Goal: Information Seeking & Learning: Learn about a topic

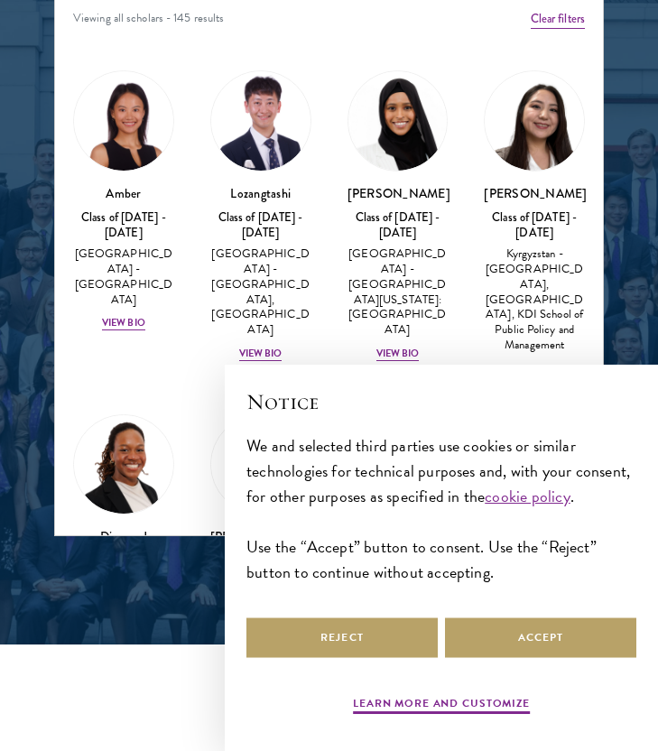
scroll to position [2317, 0]
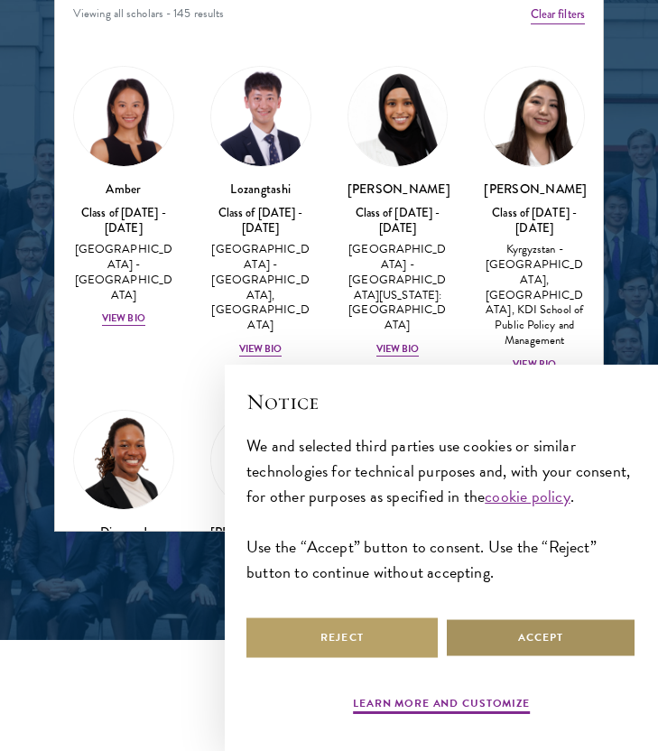
click at [484, 637] on button "Accept" at bounding box center [540, 637] width 191 height 41
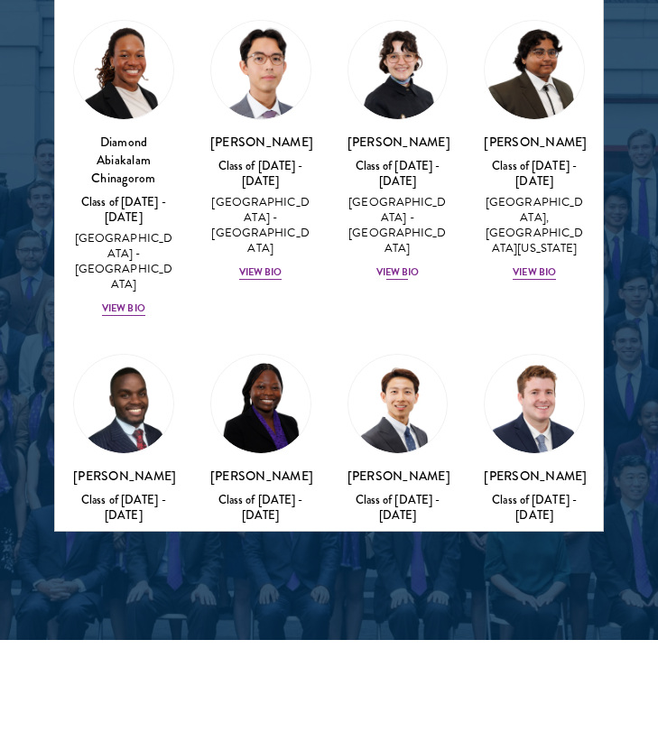
scroll to position [392, 0]
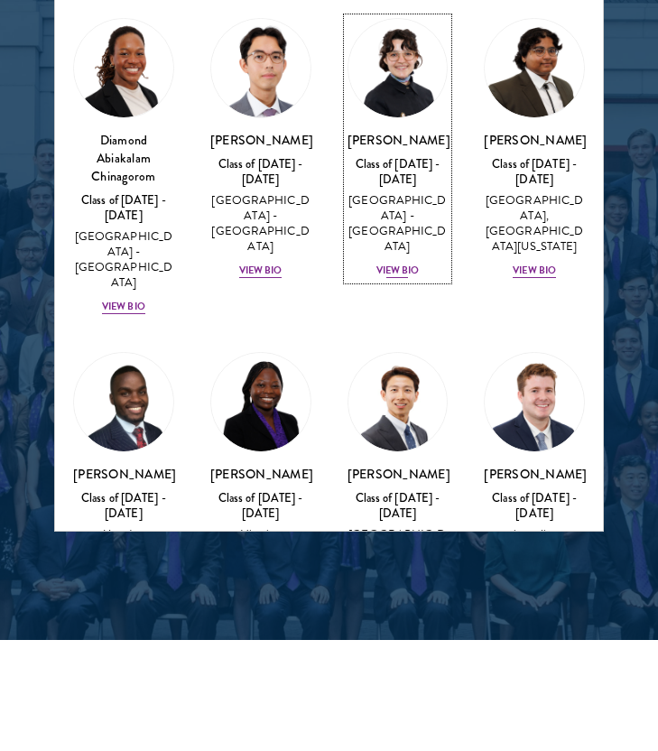
click at [393, 278] on div "View Bio" at bounding box center [397, 270] width 43 height 14
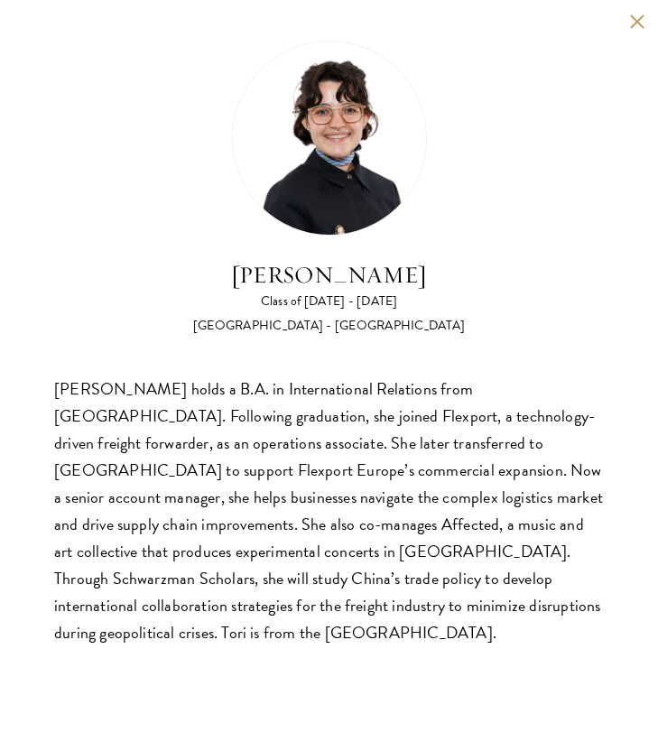
scroll to position [2452, 0]
click at [633, 22] on button at bounding box center [636, 21] width 15 height 15
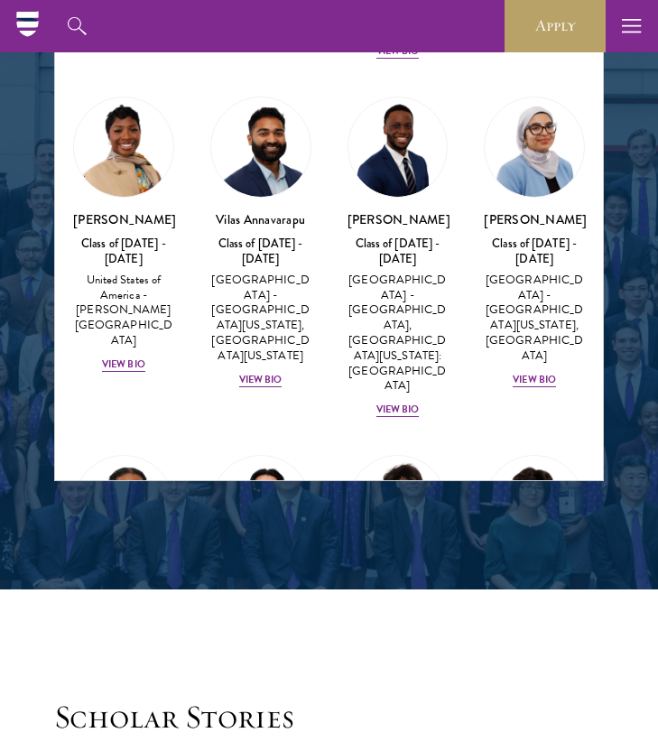
scroll to position [946, 0]
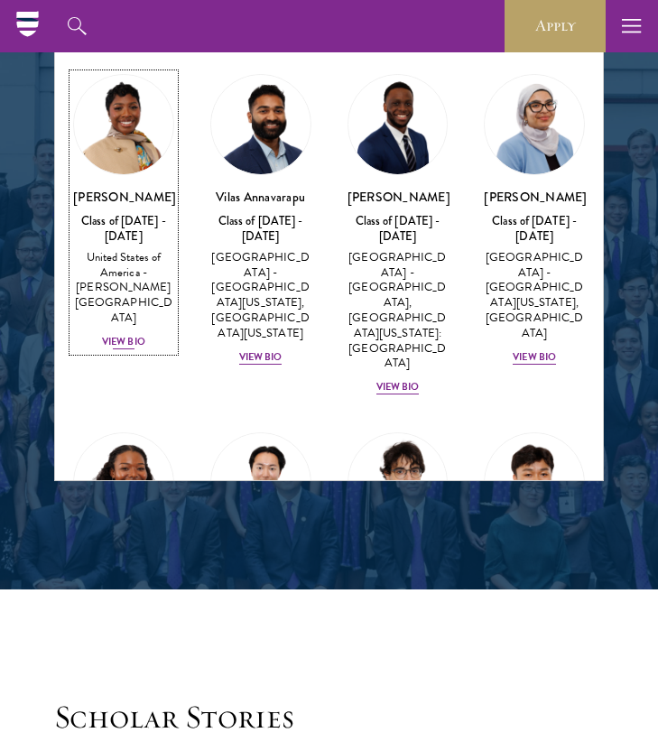
click at [138, 335] on div "View Bio" at bounding box center [123, 342] width 43 height 14
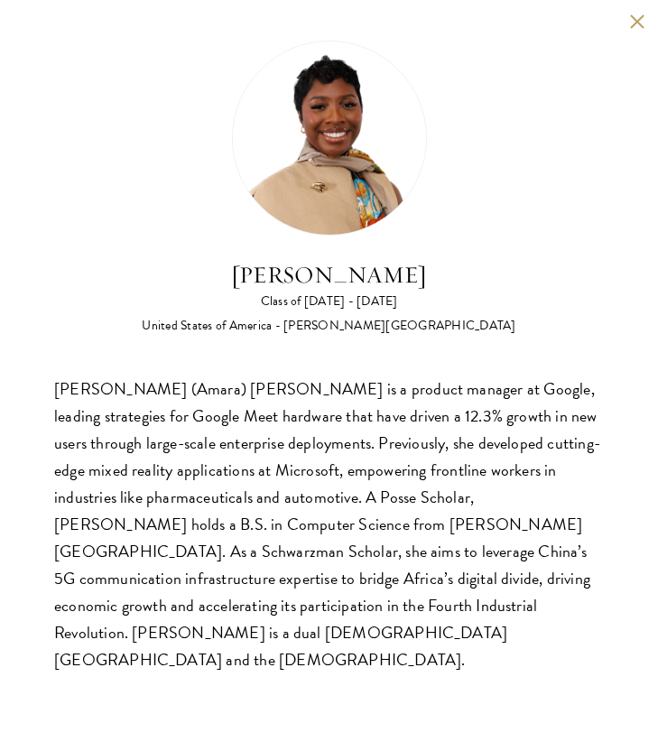
scroll to position [2390, 0]
click at [624, 17] on div "[PERSON_NAME] Class of [DATE] - [DATE] [GEOGRAPHIC_DATA] - [PERSON_NAME][GEOGRA…" at bounding box center [329, 357] width 658 height 715
click at [641, 0] on div "[PERSON_NAME] Class of [DATE] - [DATE] [GEOGRAPHIC_DATA] - [PERSON_NAME][GEOGRA…" at bounding box center [329, 0] width 658 height 0
click at [632, 20] on button at bounding box center [636, 21] width 15 height 15
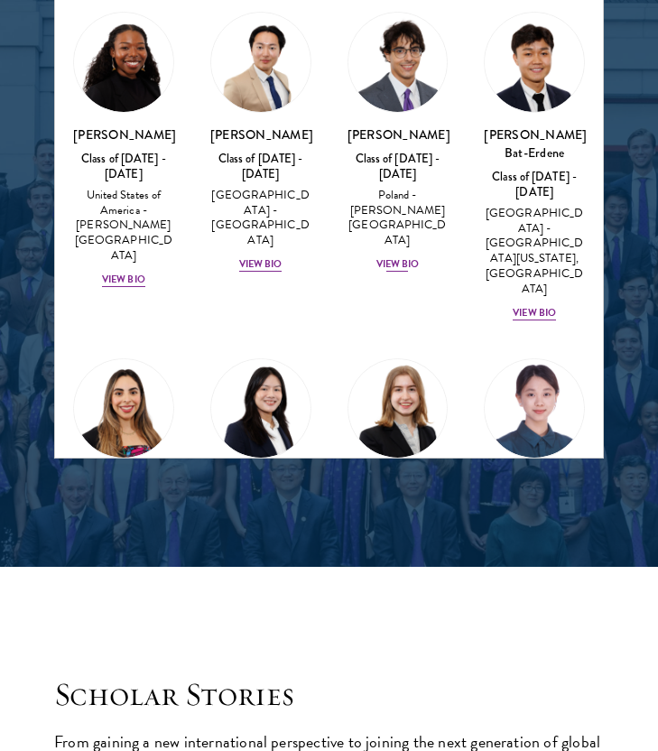
scroll to position [1346, 0]
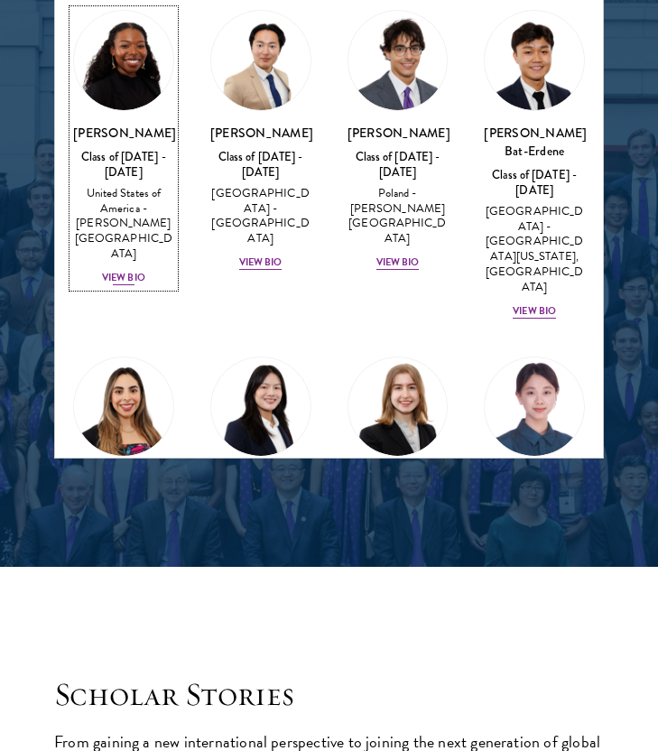
click at [146, 207] on div "Cowiya Arouna Class of [DATE] - [DATE] [GEOGRAPHIC_DATA] - [PERSON_NAME][GEOGRA…" at bounding box center [123, 205] width 101 height 163
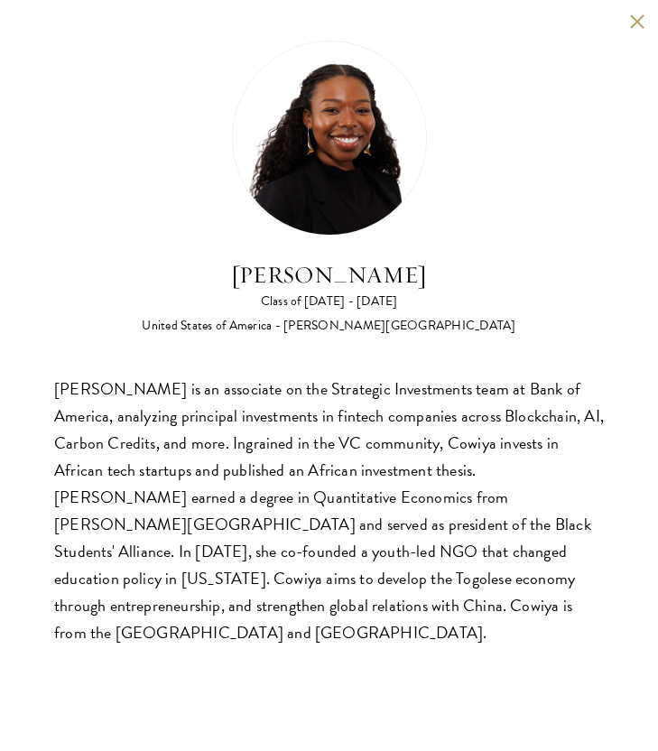
click at [641, 21] on button at bounding box center [636, 21] width 15 height 15
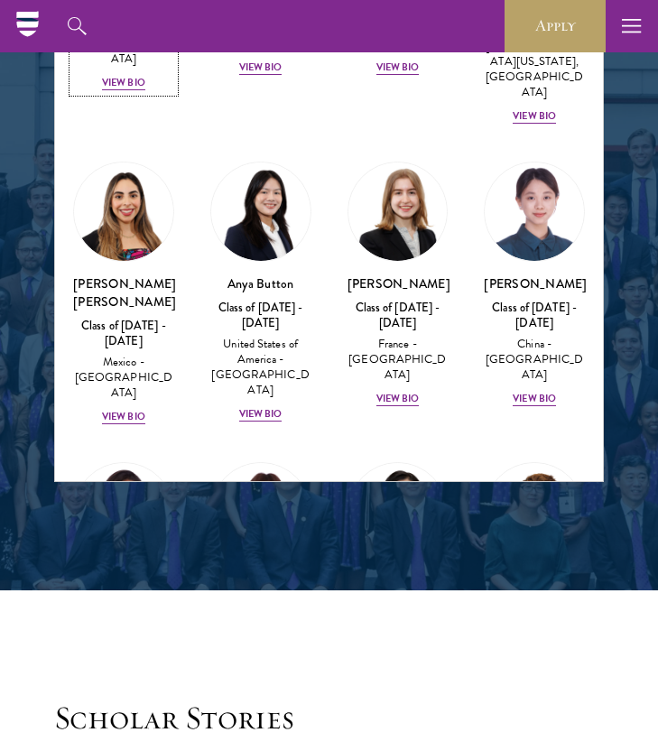
scroll to position [1571, 0]
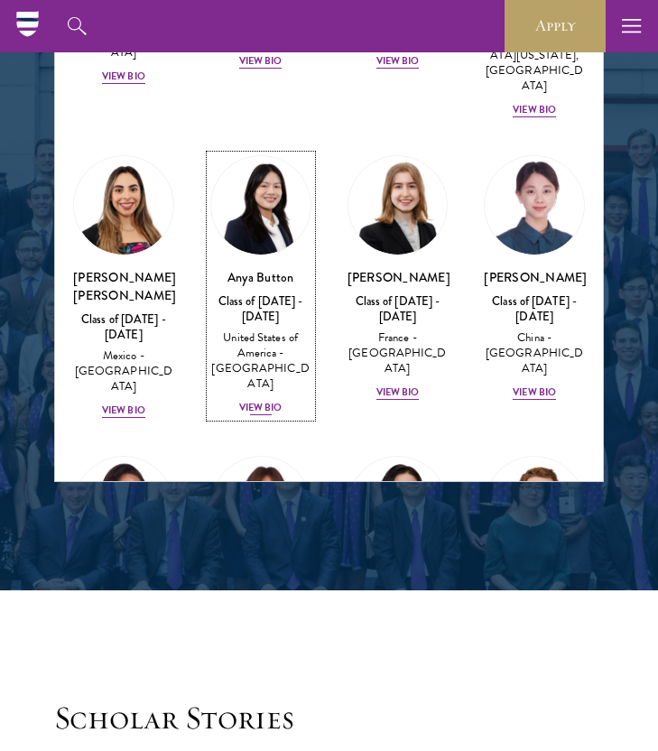
click at [284, 322] on div "Anya Button Class of [DATE] - [DATE] [GEOGRAPHIC_DATA] - [GEOGRAPHIC_DATA] View…" at bounding box center [260, 342] width 101 height 148
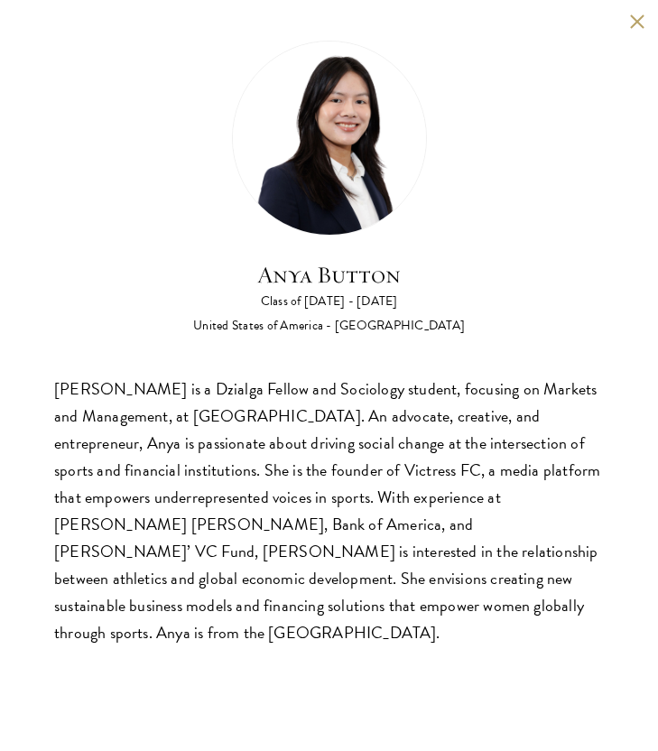
scroll to position [2410, 0]
click at [637, 18] on button at bounding box center [636, 21] width 15 height 15
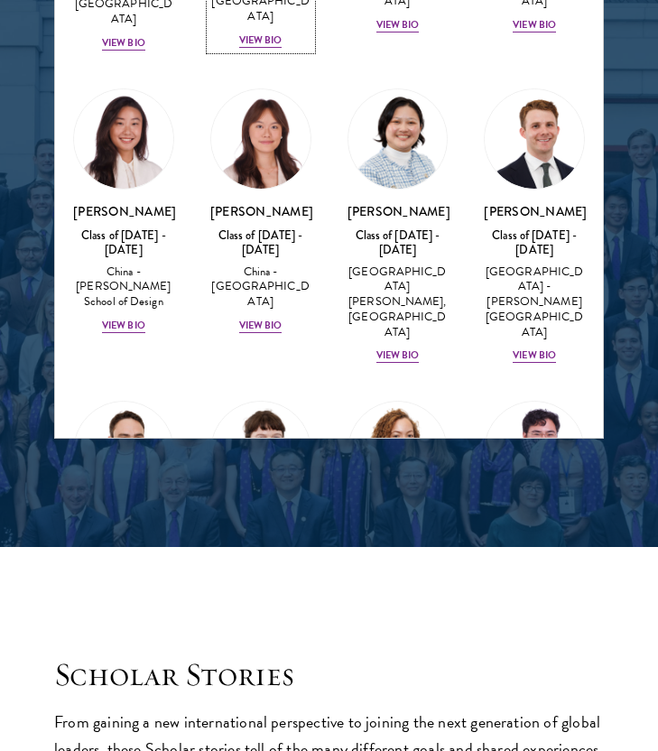
scroll to position [1887, 0]
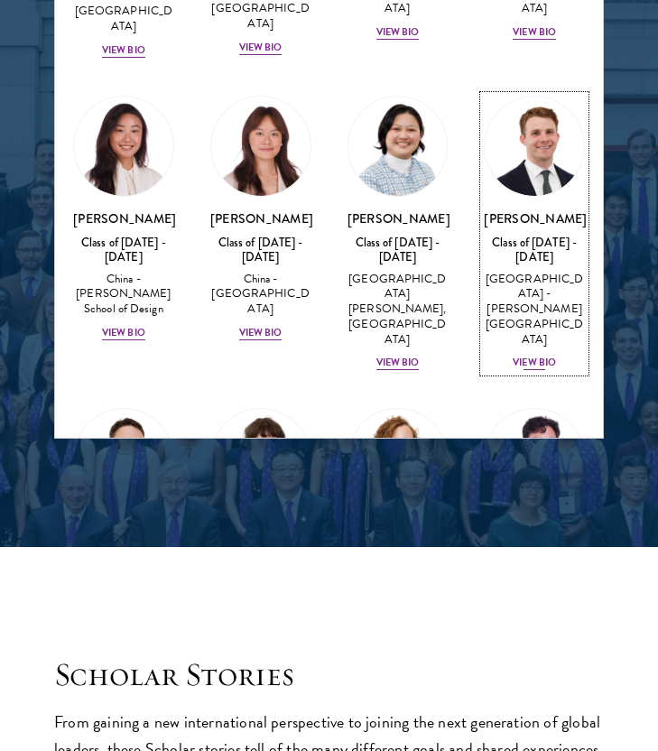
click at [539, 355] on div "View Bio" at bounding box center [533, 362] width 43 height 14
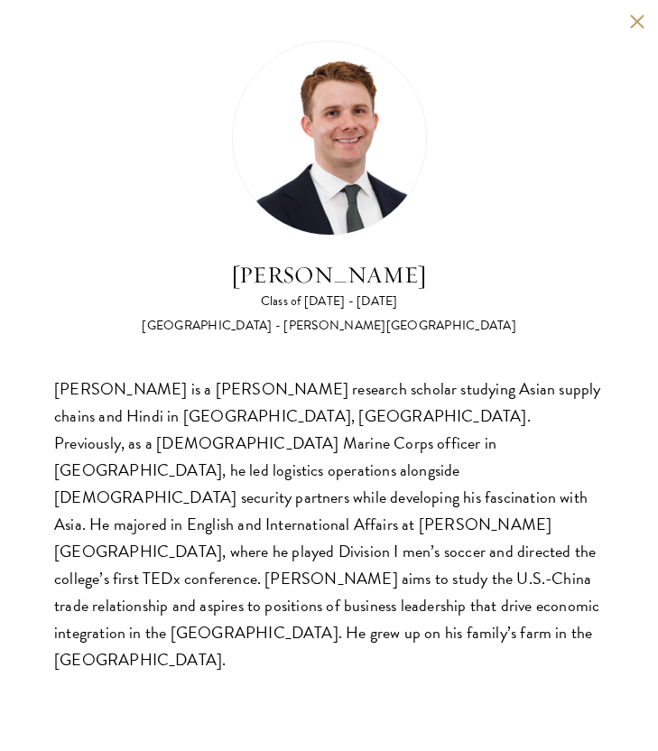
click at [631, 23] on button at bounding box center [636, 21] width 15 height 15
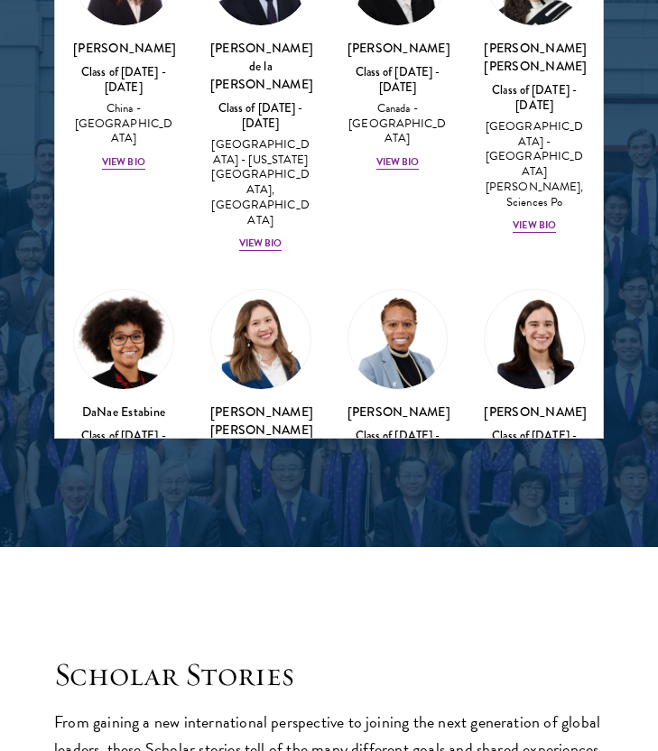
scroll to position [2749, 0]
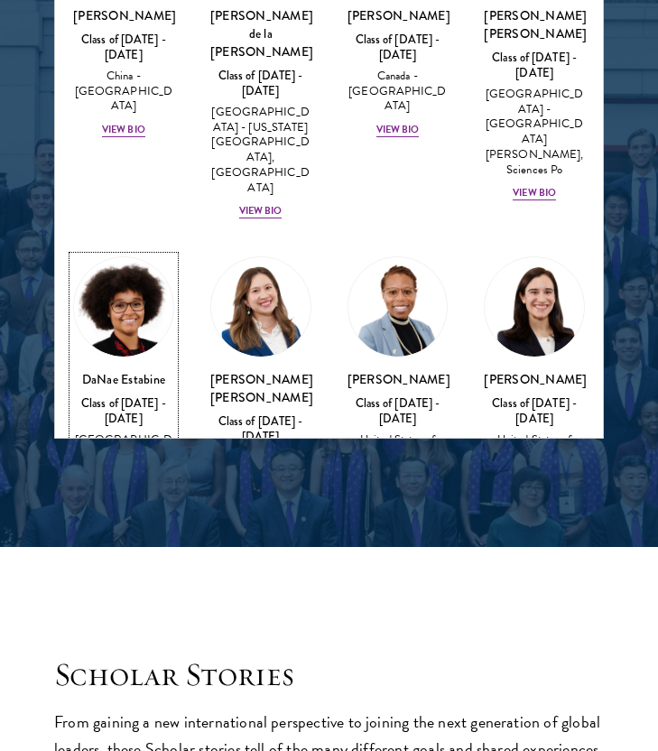
click at [127, 502] on div "View Bio" at bounding box center [123, 509] width 43 height 14
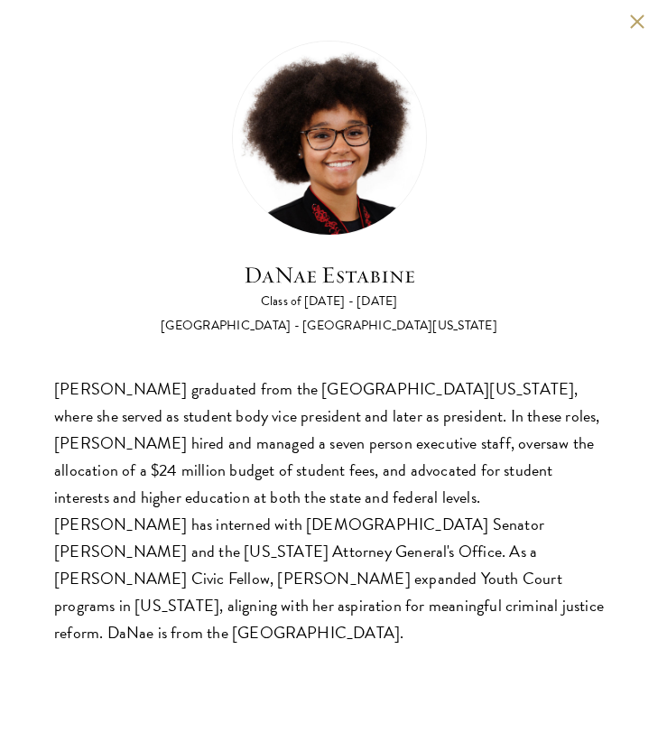
scroll to position [2440, 0]
click at [624, 17] on div "[PERSON_NAME] Class of [DATE] - [DATE] [GEOGRAPHIC_DATA] - [GEOGRAPHIC_DATA][US…" at bounding box center [329, 343] width 658 height 687
click at [635, 21] on button at bounding box center [636, 21] width 15 height 15
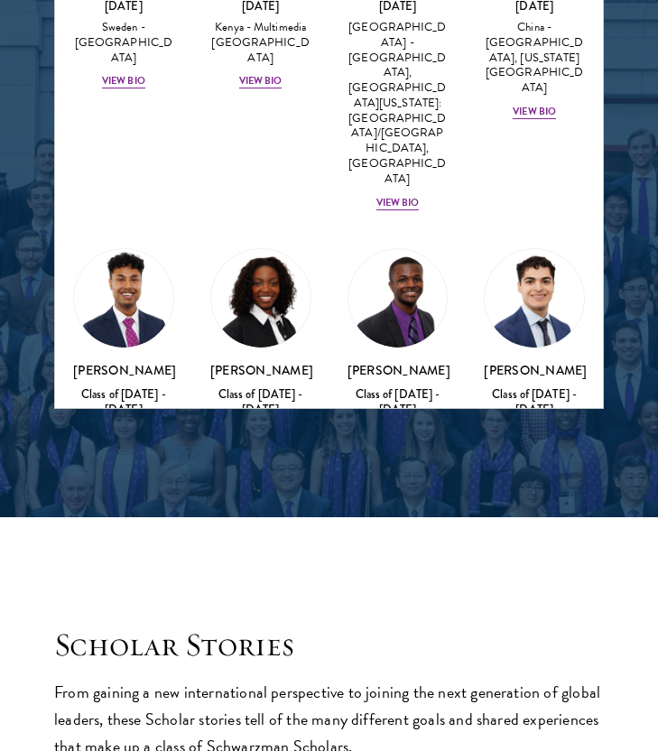
scroll to position [3467, 0]
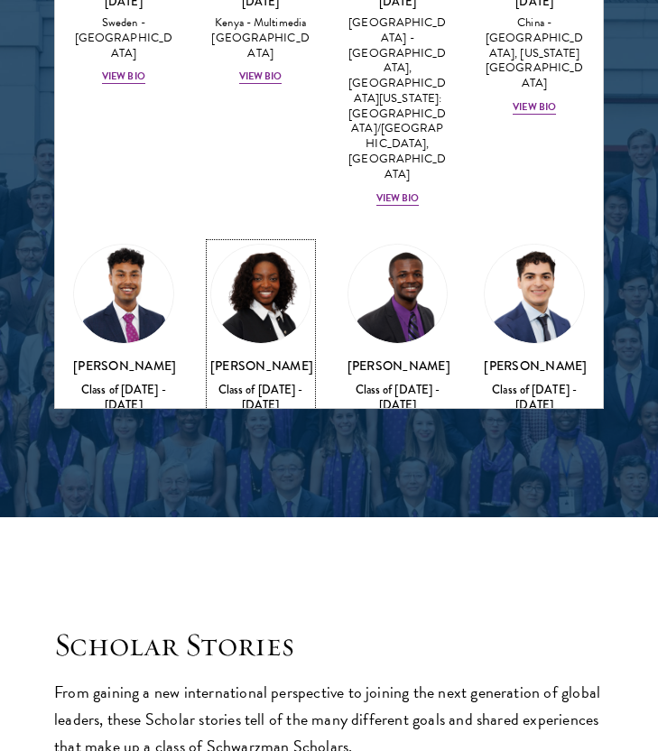
click at [268, 356] on div "[PERSON_NAME] Class of [DATE] - [DATE] [GEOGRAPHIC_DATA] - [PERSON_NAME][GEOGRA…" at bounding box center [260, 430] width 101 height 148
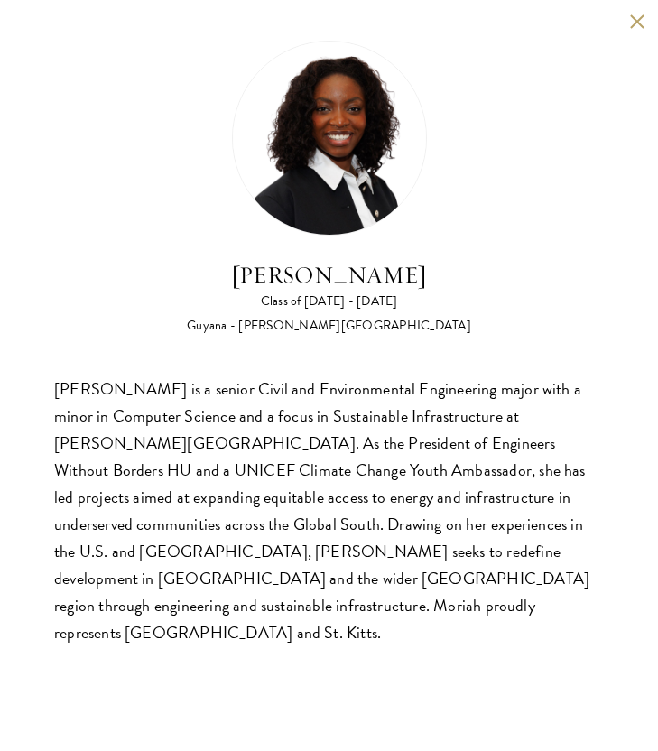
click at [278, 528] on div "[PERSON_NAME] is a senior Civil and Environmental Engineering major with a mino…" at bounding box center [328, 510] width 549 height 271
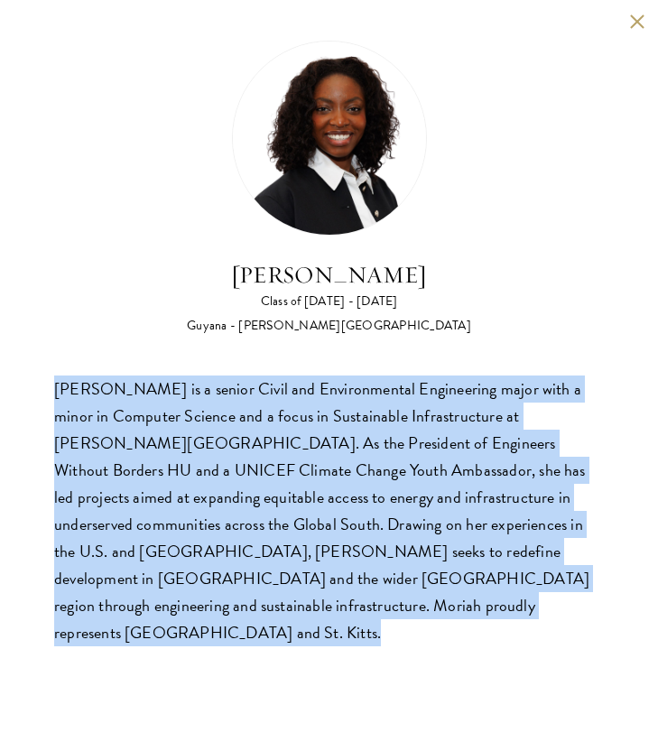
click at [278, 528] on div "[PERSON_NAME] is a senior Civil and Environmental Engineering major with a mino…" at bounding box center [328, 510] width 549 height 271
copy body "[PERSON_NAME] is a senior Civil and Environmental Engineering major with a mino…"
click at [641, 19] on button at bounding box center [636, 21] width 15 height 15
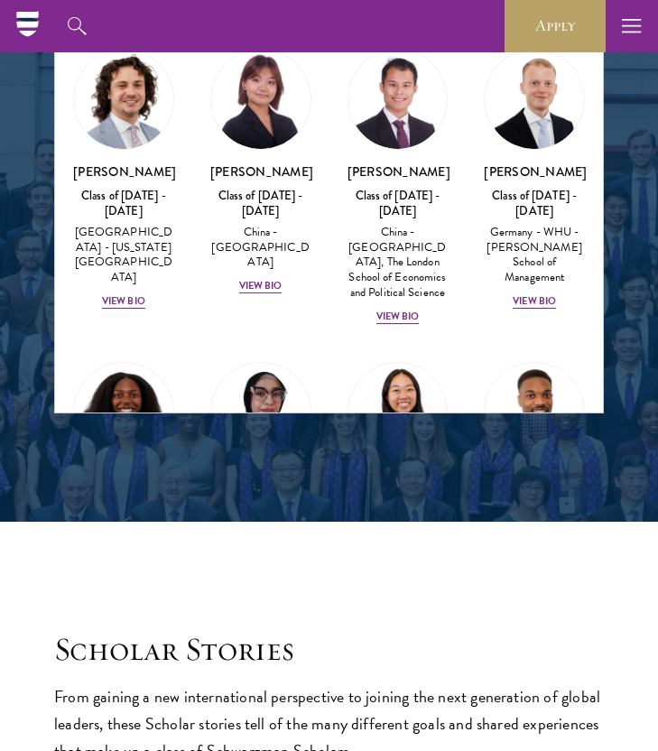
scroll to position [4007, 0]
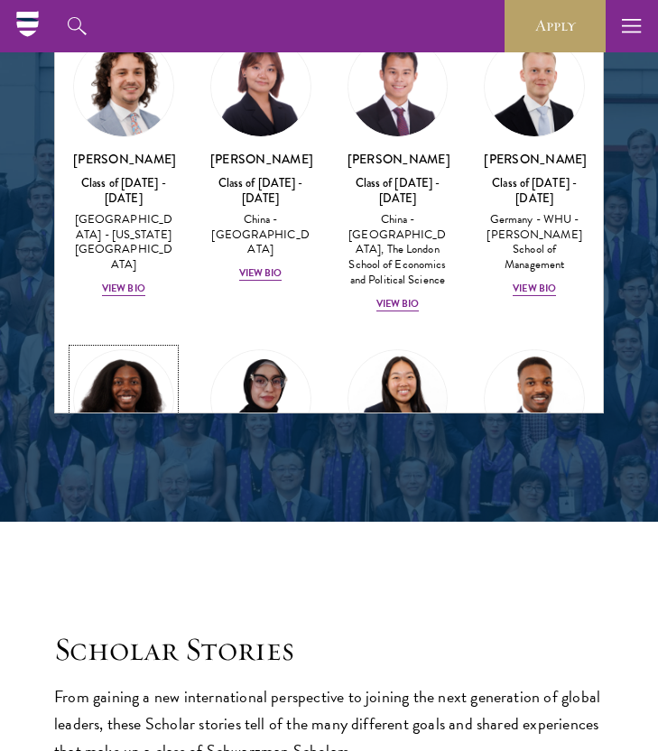
click at [140, 624] on div "View Bio" at bounding box center [123, 631] width 43 height 14
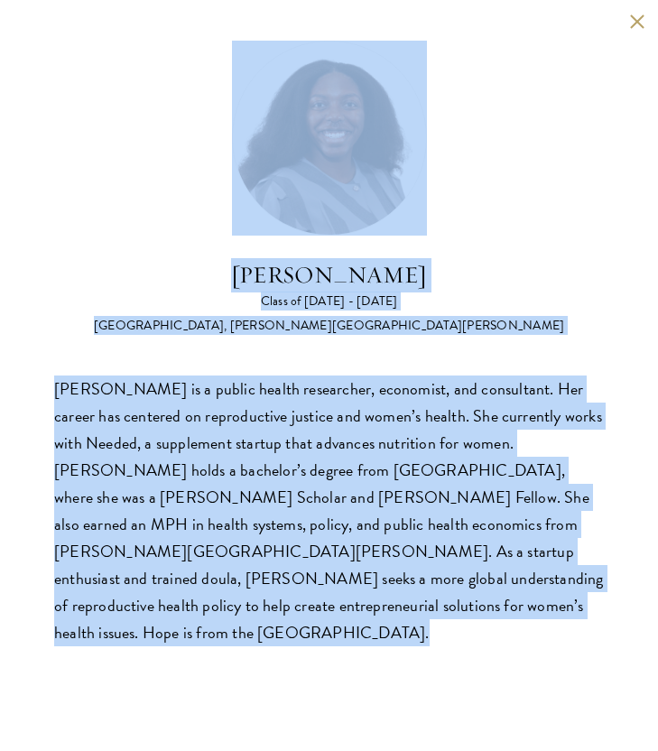
scroll to position [2453, 0]
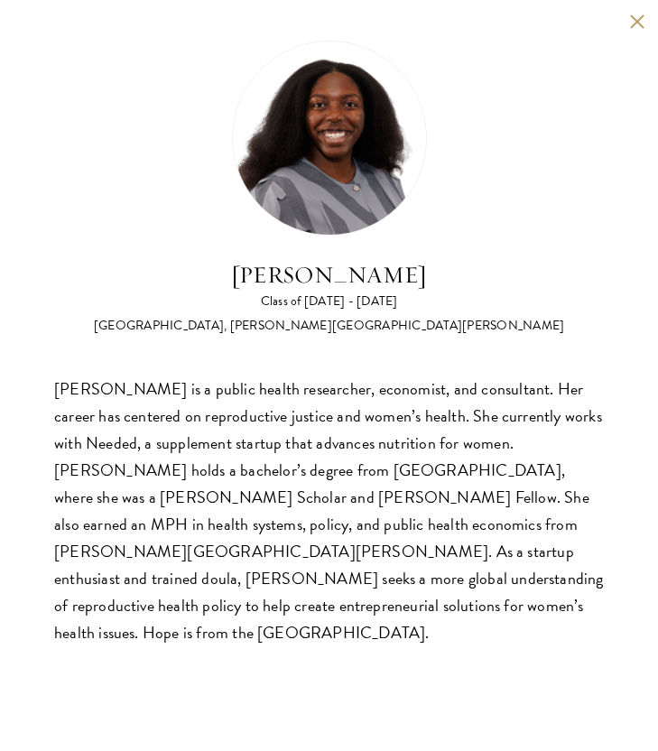
click at [221, 410] on div "[PERSON_NAME] is a public health researcher, economist, and consultant. Her car…" at bounding box center [328, 510] width 549 height 271
click at [635, 23] on button at bounding box center [636, 21] width 15 height 15
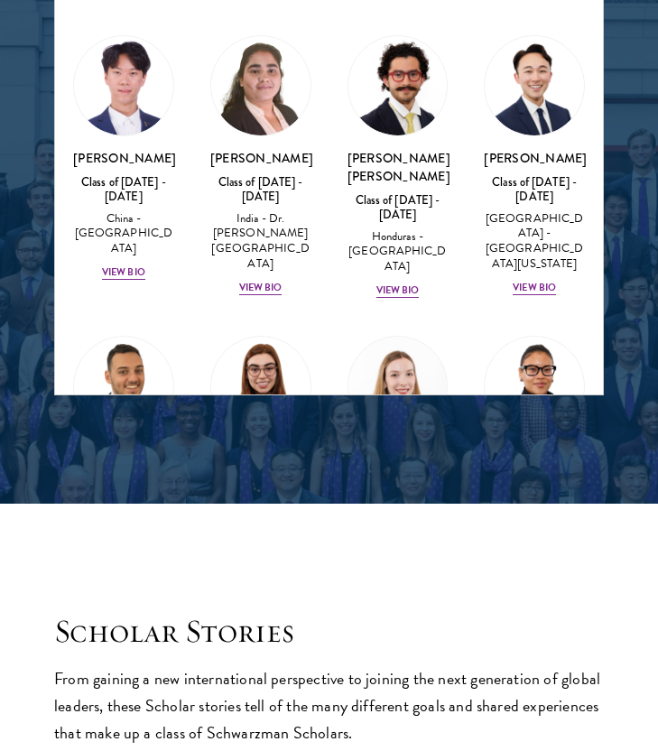
scroll to position [4694, 0]
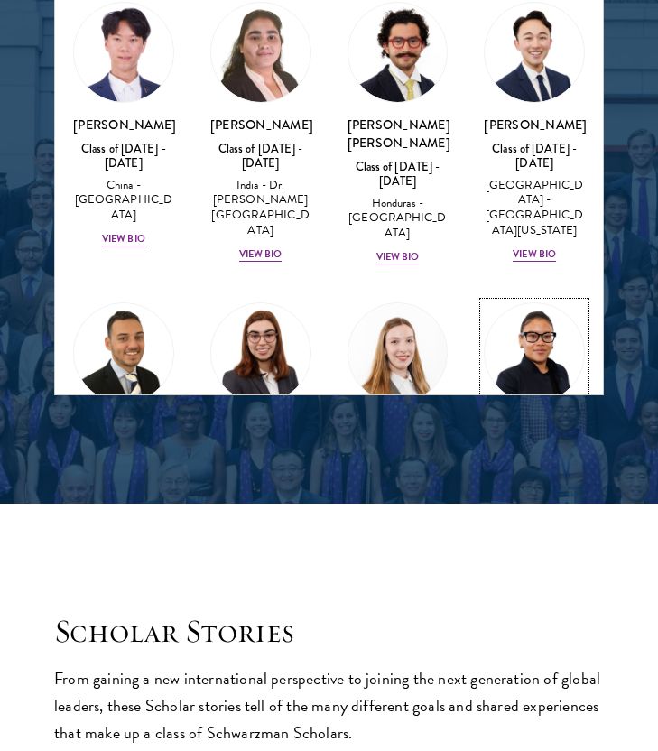
click at [531, 548] on div "View Bio" at bounding box center [533, 555] width 43 height 14
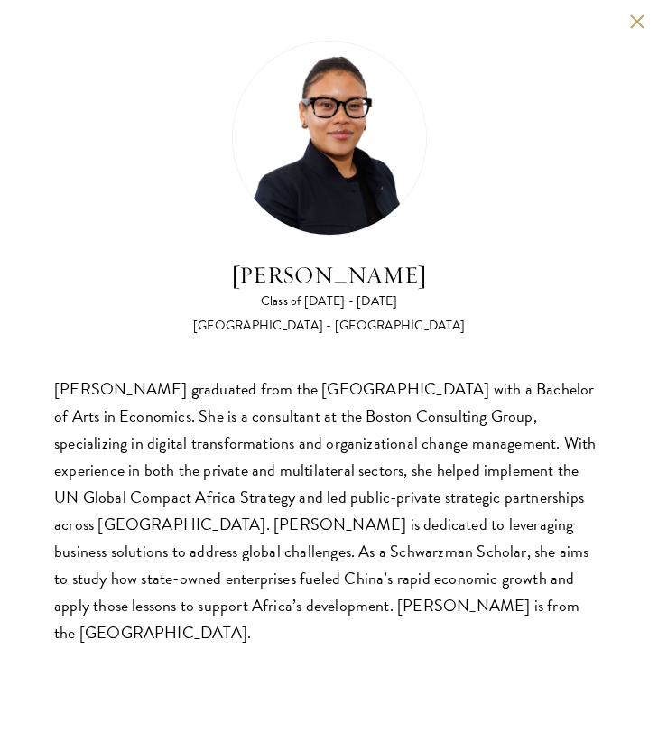
click at [633, 23] on button at bounding box center [636, 21] width 15 height 15
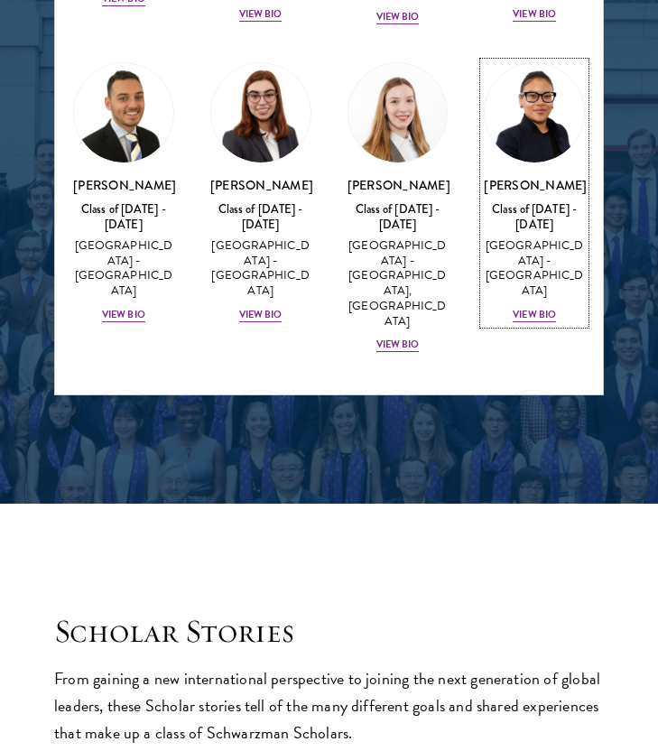
scroll to position [4935, 0]
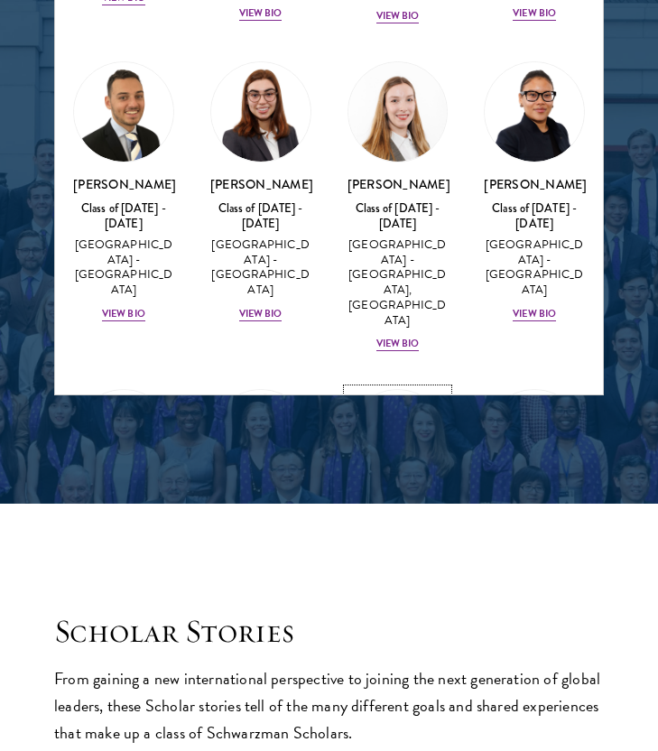
click at [410, 503] on div "[PERSON_NAME] Class of [DATE] - [DATE] [GEOGRAPHIC_DATA] - National Defence Uni…" at bounding box center [397, 569] width 101 height 133
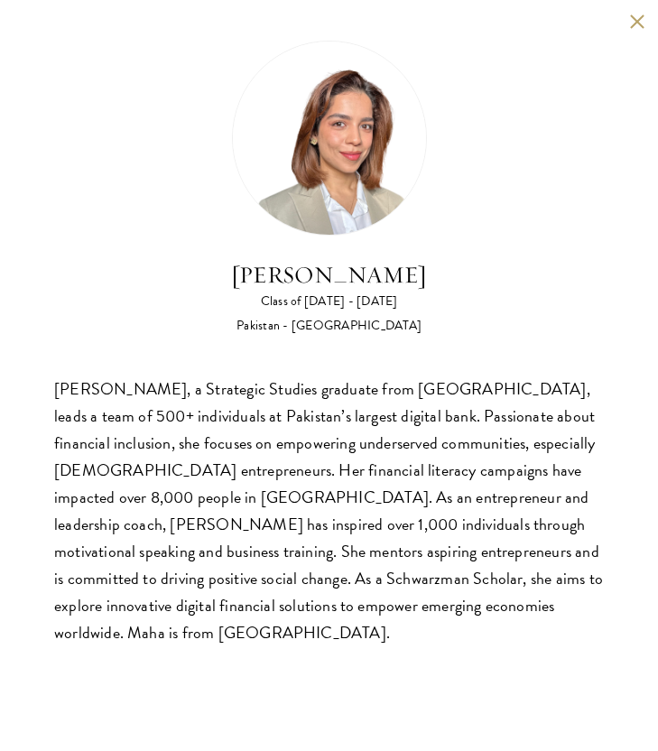
click at [655, 25] on div "[PERSON_NAME] Class of [DATE] - [DATE] Pakistan - [GEOGRAPHIC_DATA] [PERSON_NAM…" at bounding box center [329, 343] width 658 height 687
click at [641, 27] on button at bounding box center [636, 21] width 15 height 15
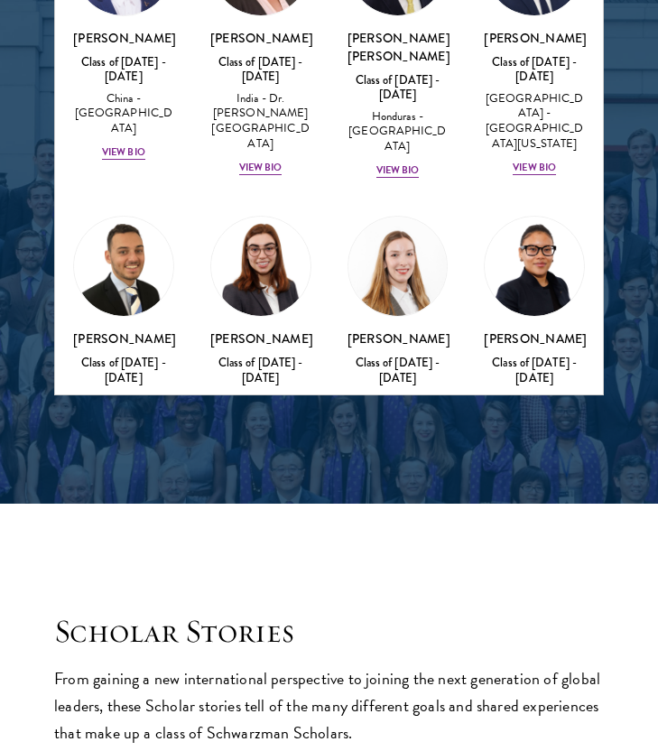
scroll to position [4779, 0]
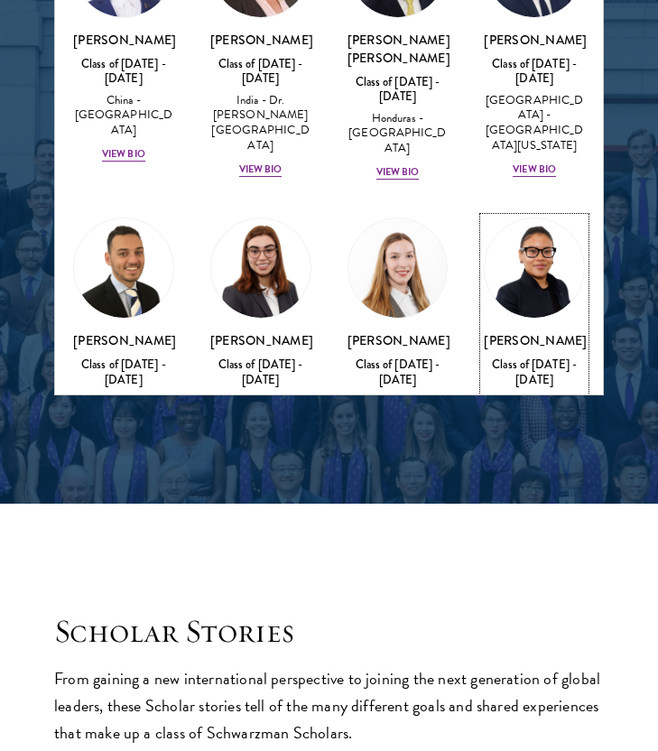
click at [543, 331] on div "[PERSON_NAME] Class of [DATE] - [DATE] [GEOGRAPHIC_DATA] - [GEOGRAPHIC_DATA] Vi…" at bounding box center [534, 405] width 101 height 148
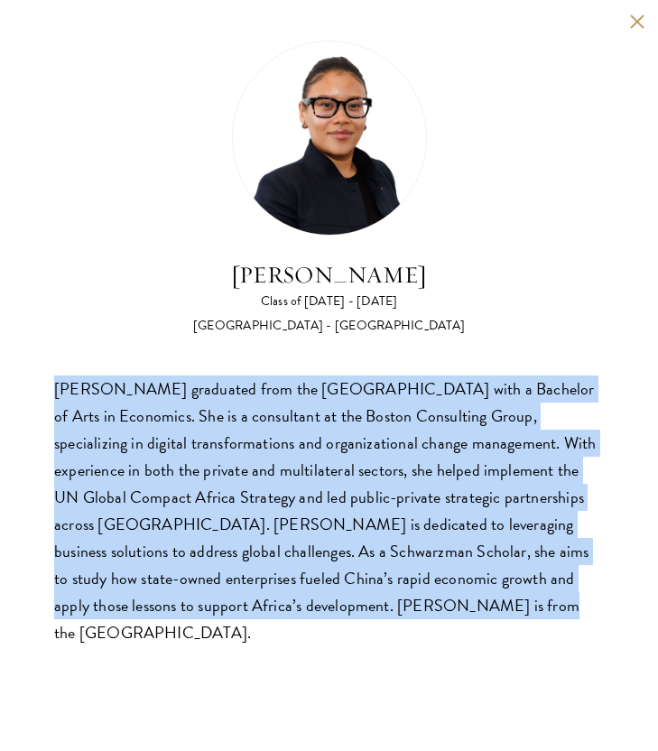
drag, startPoint x: 282, startPoint y: 609, endPoint x: 210, endPoint y: 337, distance: 281.9
click at [210, 337] on div "[PERSON_NAME] Class of [DATE] - [DATE] [GEOGRAPHIC_DATA] - [GEOGRAPHIC_DATA] [P…" at bounding box center [328, 343] width 549 height 605
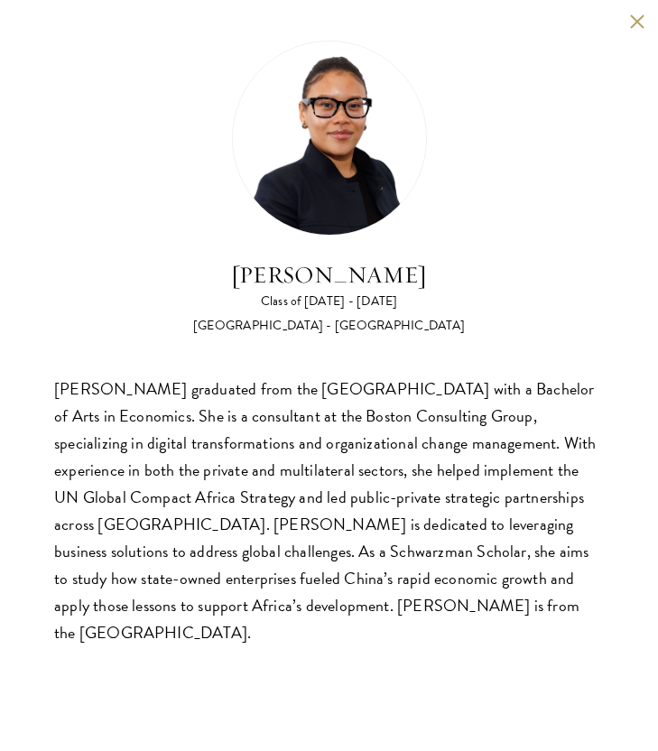
click at [636, 34] on div "[PERSON_NAME] Class of [DATE] - [DATE] [GEOGRAPHIC_DATA] - [GEOGRAPHIC_DATA] [P…" at bounding box center [329, 343] width 658 height 687
click at [371, 494] on div "[PERSON_NAME] graduated from the [GEOGRAPHIC_DATA] with a Bachelor of Arts in E…" at bounding box center [328, 510] width 549 height 271
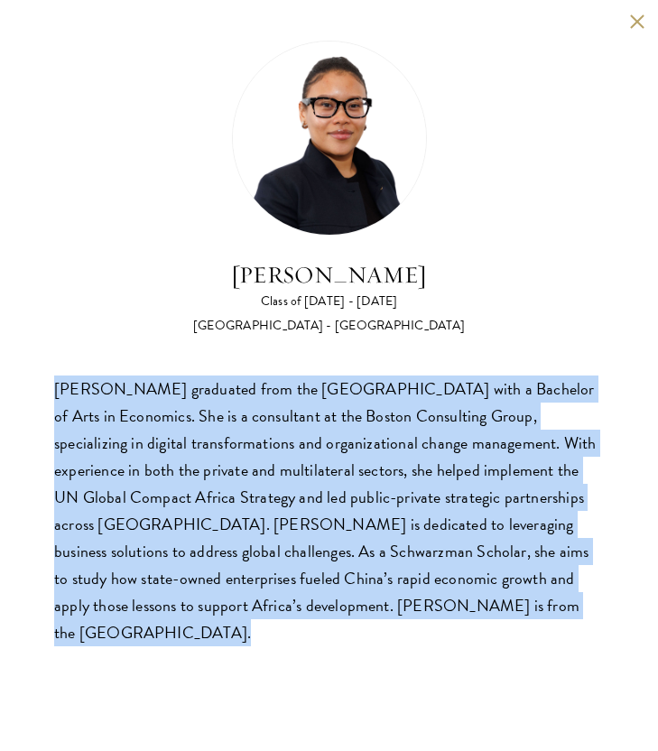
click at [371, 494] on div "[PERSON_NAME] graduated from the [GEOGRAPHIC_DATA] with a Bachelor of Arts in E…" at bounding box center [328, 510] width 549 height 271
click at [633, 19] on button at bounding box center [636, 21] width 15 height 15
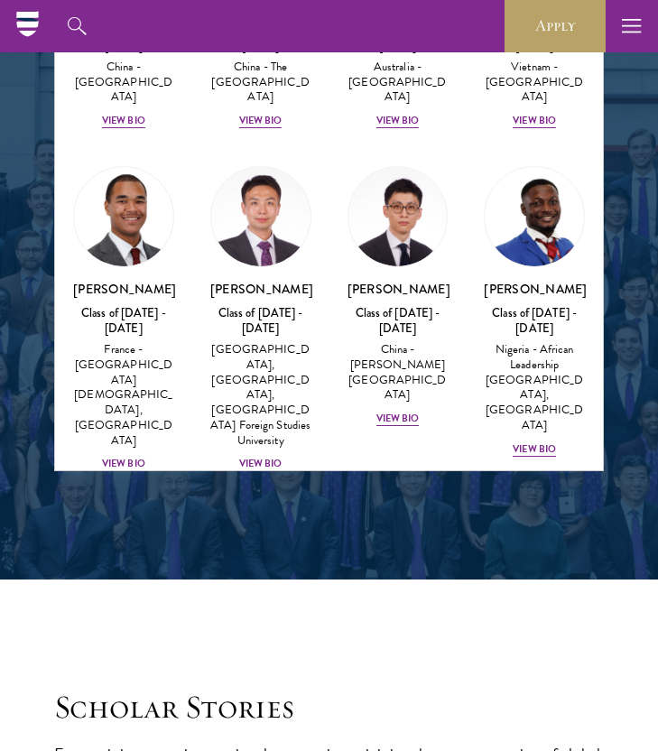
scroll to position [6510, 0]
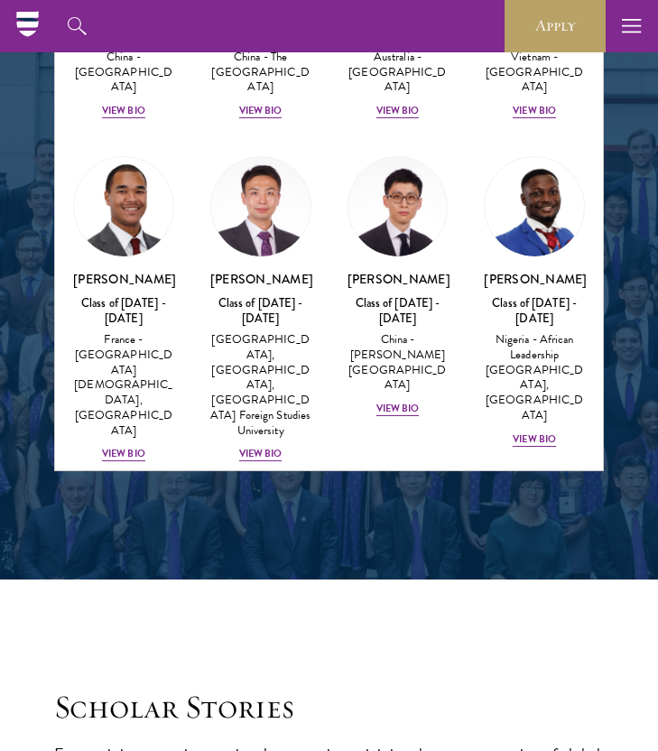
click at [403, 613] on div "[PERSON_NAME] Class of [DATE] - [DATE] [GEOGRAPHIC_DATA] - [GEOGRAPHIC_DATA][US…" at bounding box center [397, 702] width 101 height 179
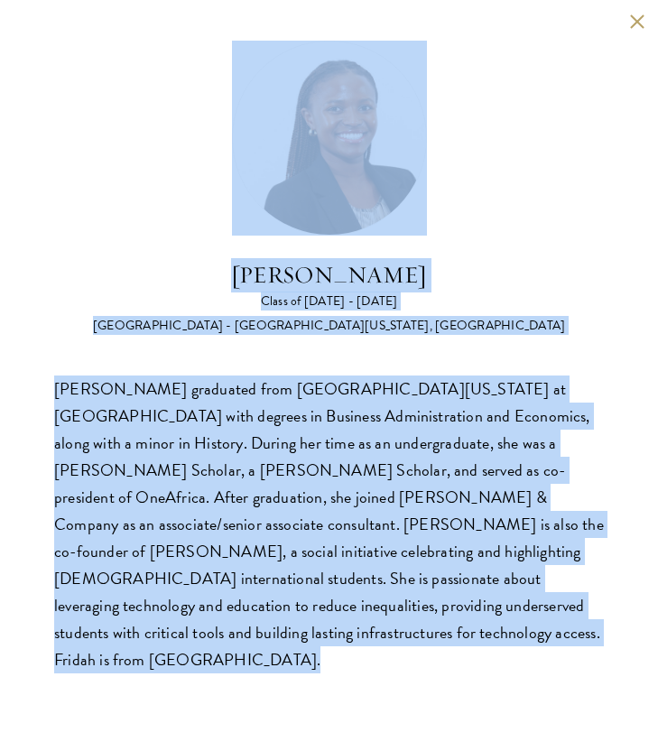
scroll to position [2388, 0]
click at [429, 407] on div "[PERSON_NAME] graduated from [GEOGRAPHIC_DATA][US_STATE] at [GEOGRAPHIC_DATA] w…" at bounding box center [328, 524] width 549 height 299
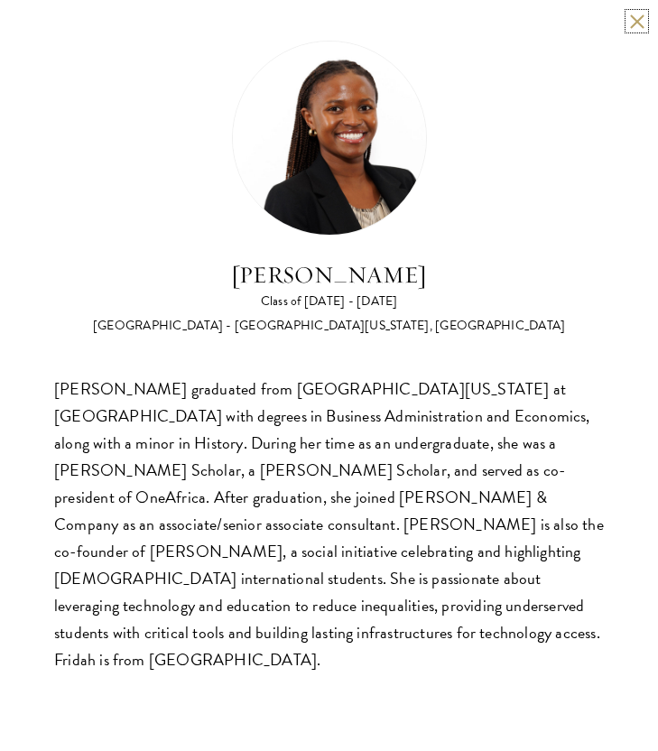
click at [639, 27] on button at bounding box center [636, 21] width 15 height 15
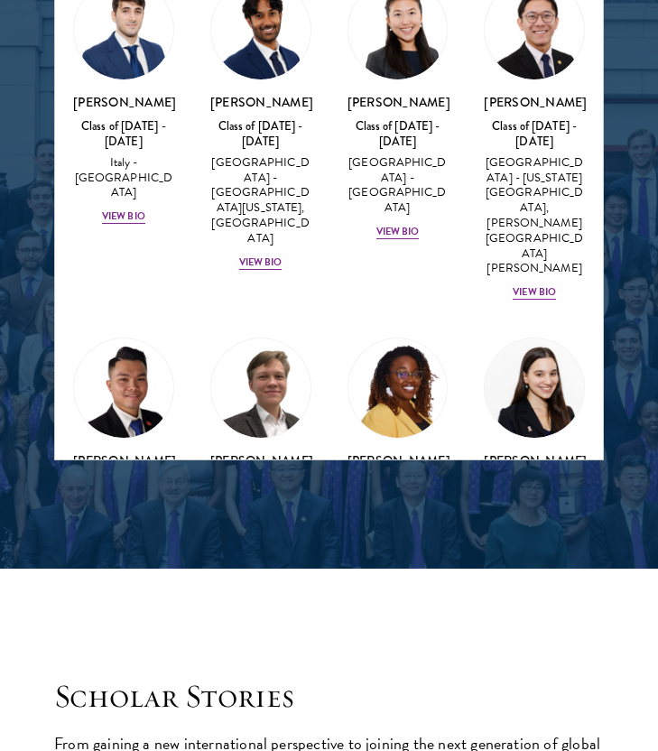
scroll to position [8007, 0]
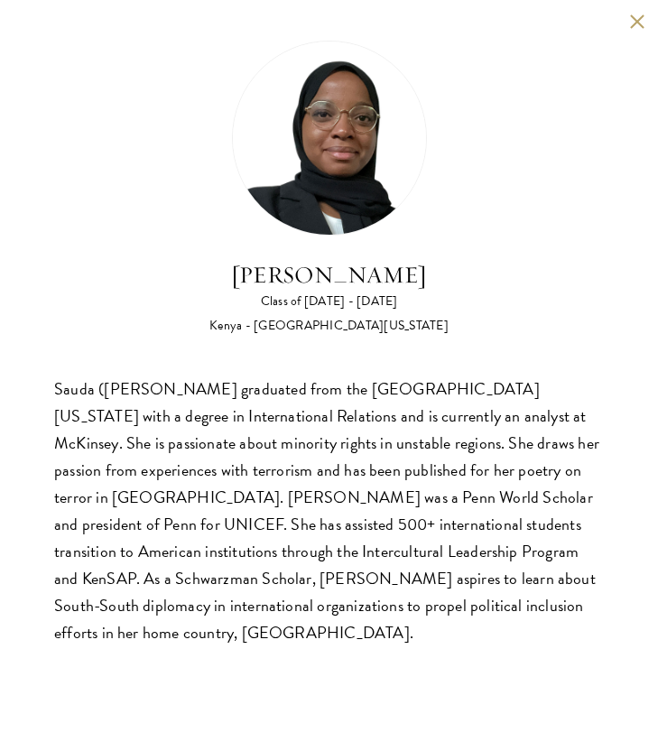
scroll to position [2395, 0]
click at [641, 18] on button at bounding box center [636, 21] width 15 height 15
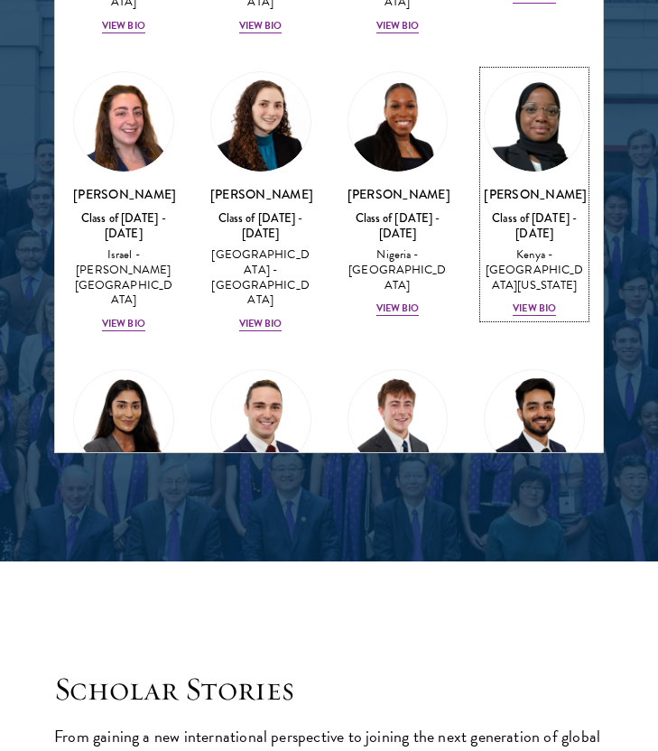
scroll to position [8554, 0]
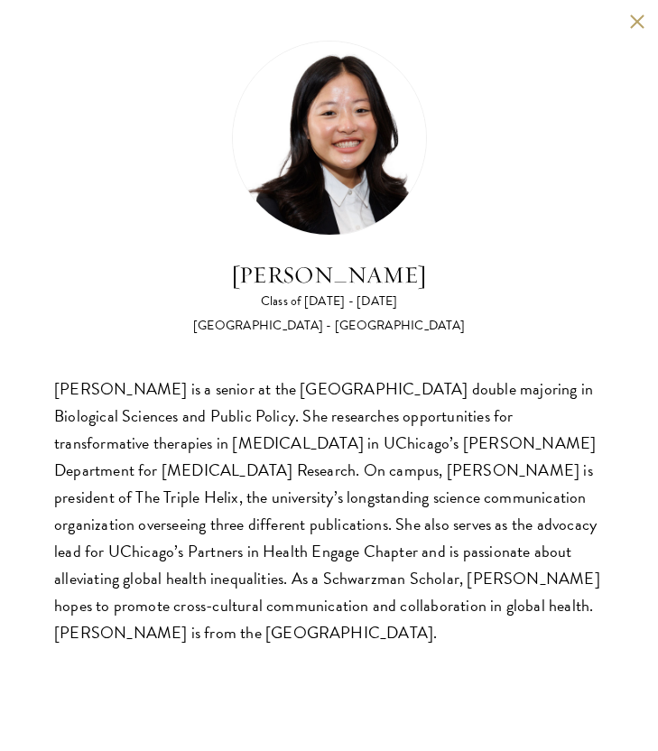
click at [245, 447] on div "[PERSON_NAME] is a senior at the [GEOGRAPHIC_DATA] double majoring in Biologica…" at bounding box center [328, 510] width 549 height 271
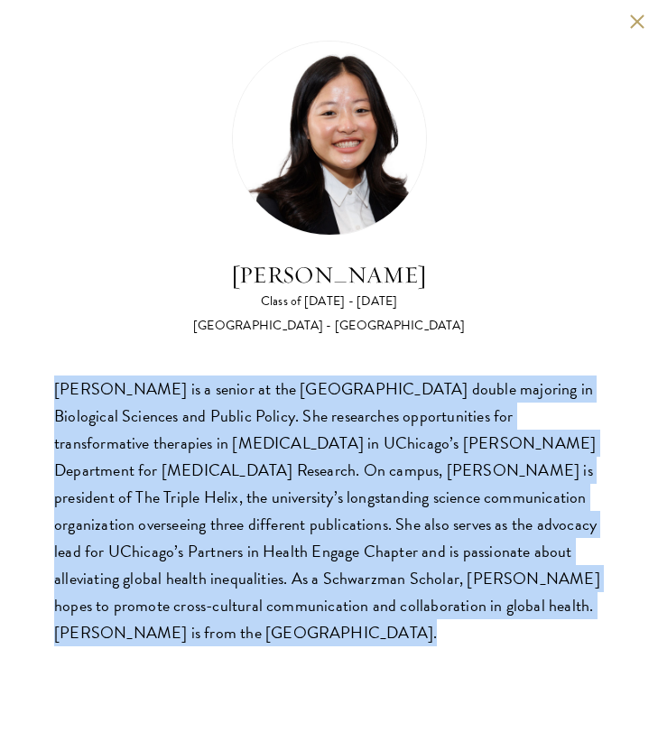
click at [245, 447] on div "[PERSON_NAME] is a senior at the [GEOGRAPHIC_DATA] double majoring in Biologica…" at bounding box center [328, 510] width 549 height 271
copy body "[PERSON_NAME] is a senior at the [GEOGRAPHIC_DATA] double majoring in Biologica…"
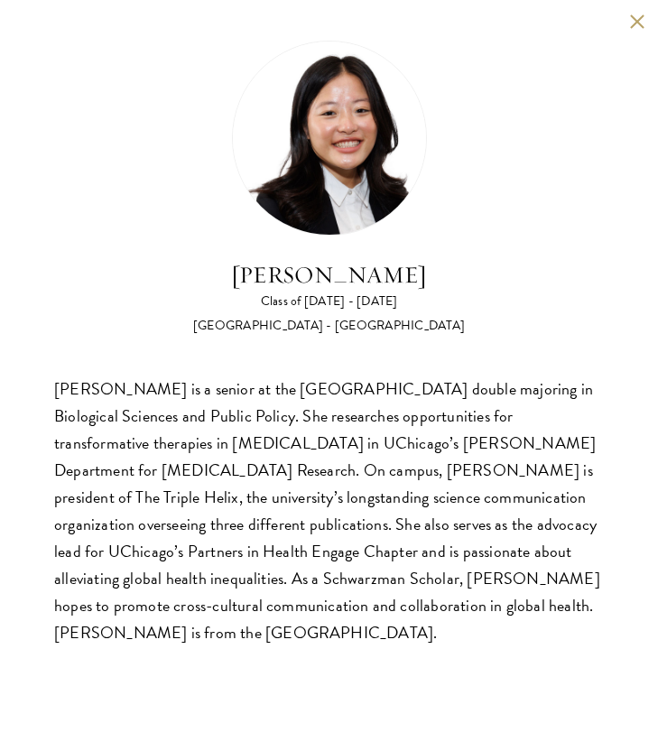
click at [626, 11] on div "[PERSON_NAME] Class of [DATE] - [DATE] [GEOGRAPHIC_DATA] - [GEOGRAPHIC_DATA] [P…" at bounding box center [329, 343] width 658 height 687
click at [631, 18] on button at bounding box center [636, 21] width 15 height 15
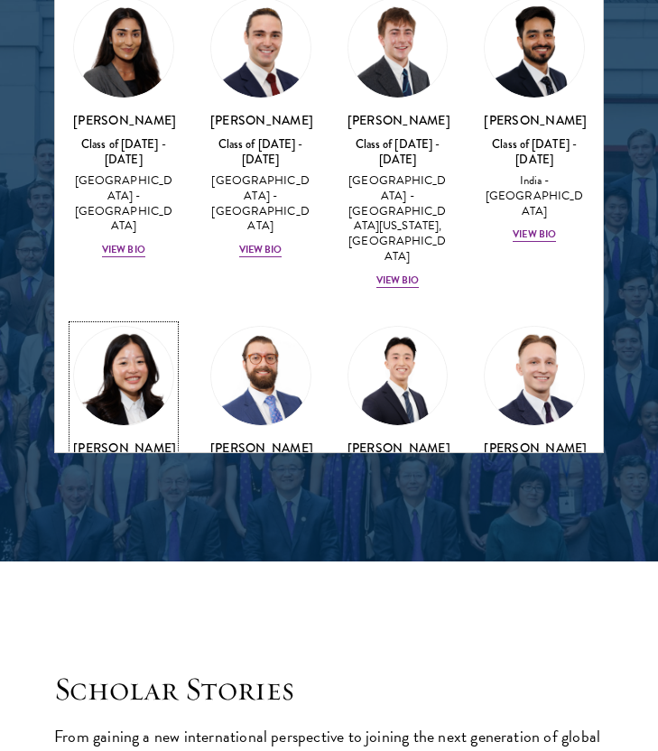
scroll to position [8927, 0]
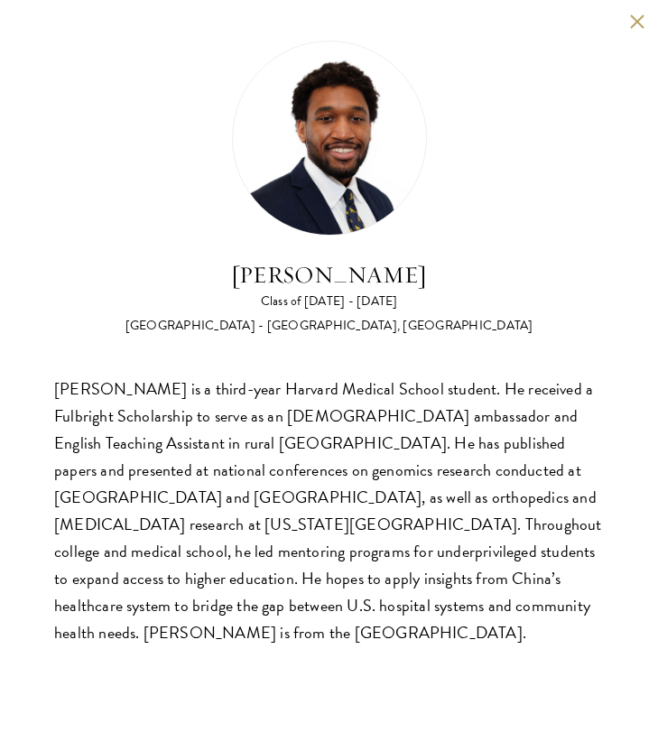
scroll to position [2397, 0]
click at [641, 19] on button at bounding box center [636, 21] width 15 height 15
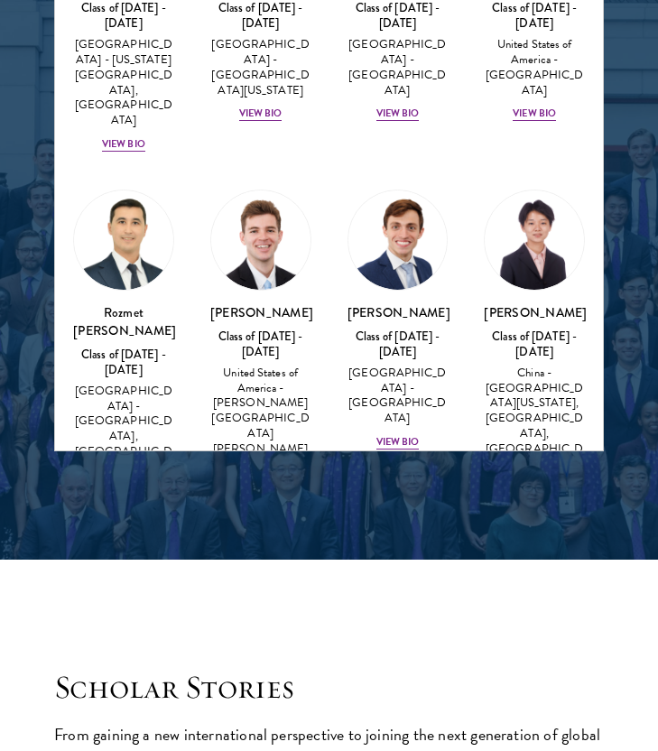
scroll to position [10054, 0]
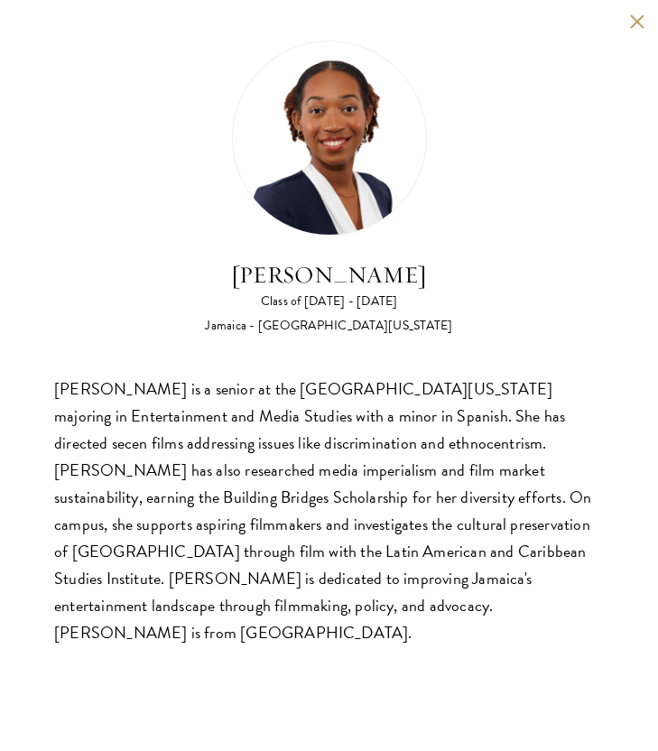
scroll to position [2408, 0]
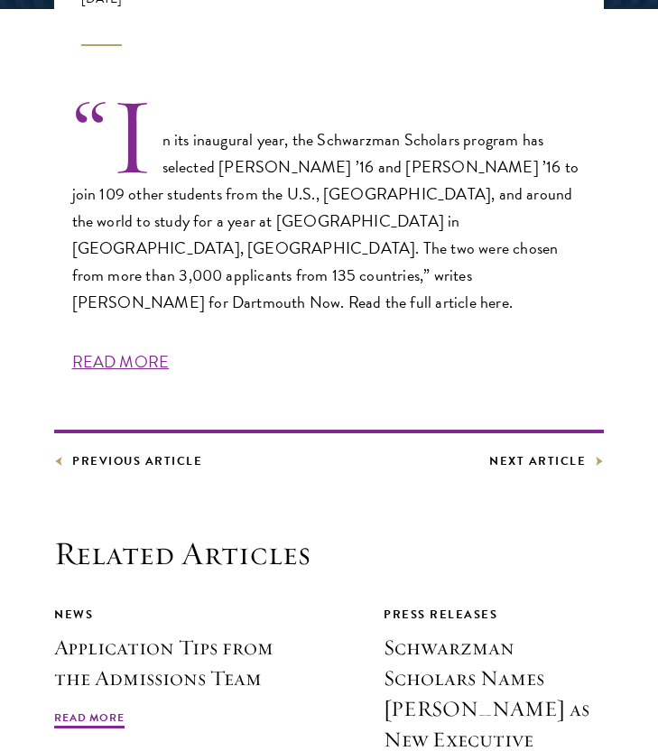
scroll to position [561, 0]
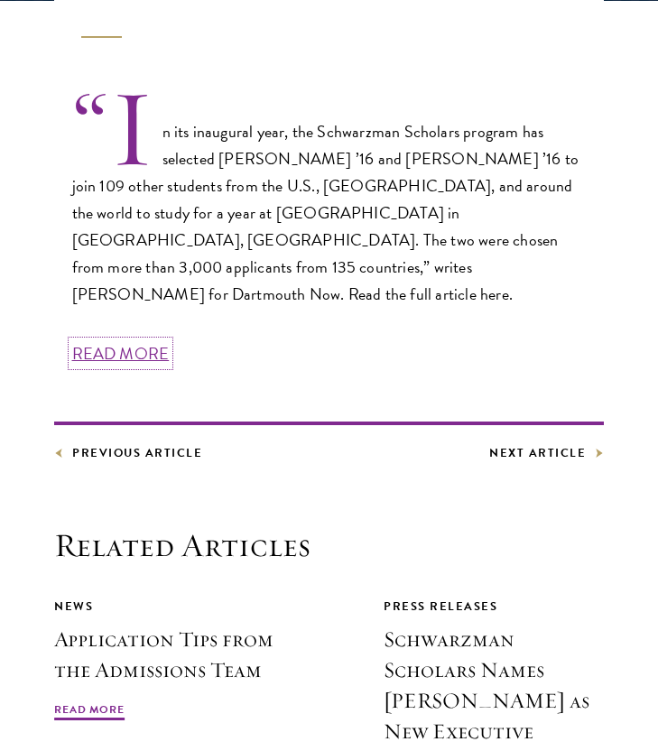
click at [152, 341] on link "READ MORE" at bounding box center [120, 353] width 97 height 24
